Goal: Information Seeking & Learning: Learn about a topic

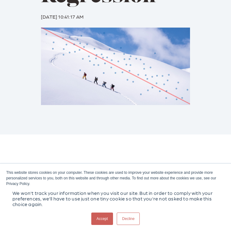
scroll to position [193, 0]
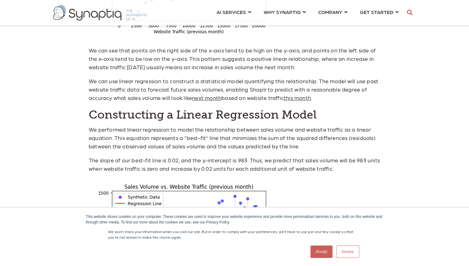
scroll to position [523, 0]
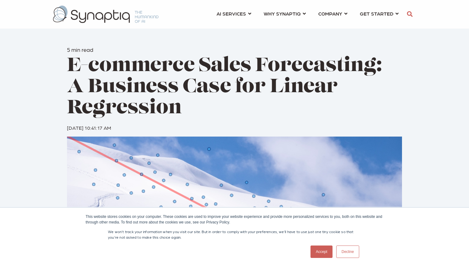
scroll to position [0, 3]
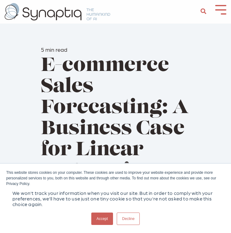
scroll to position [0, 3]
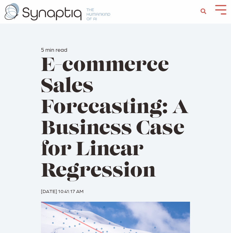
scroll to position [0, 3]
